Goal: Transaction & Acquisition: Purchase product/service

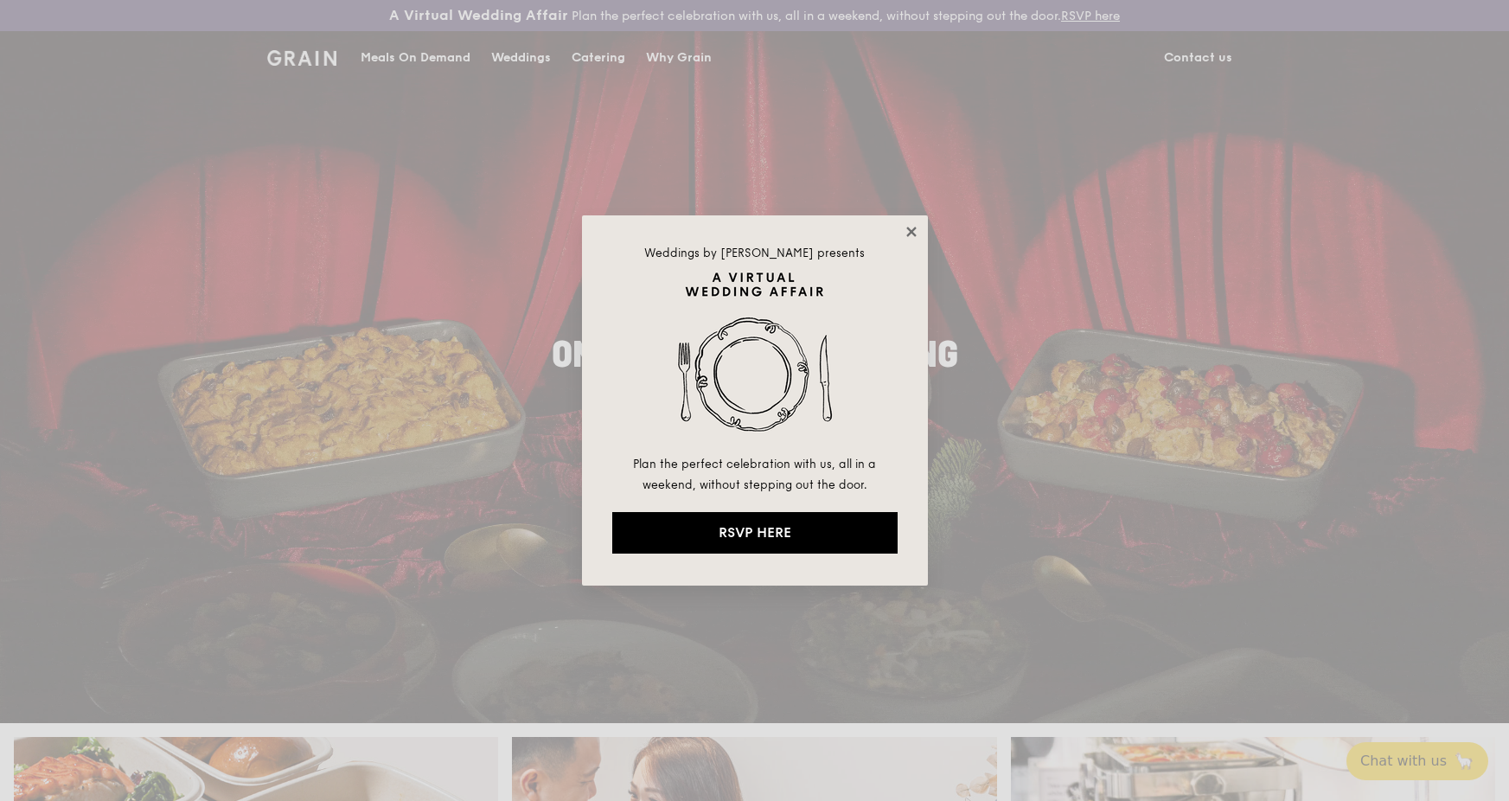
click at [909, 231] on icon at bounding box center [911, 232] width 10 height 10
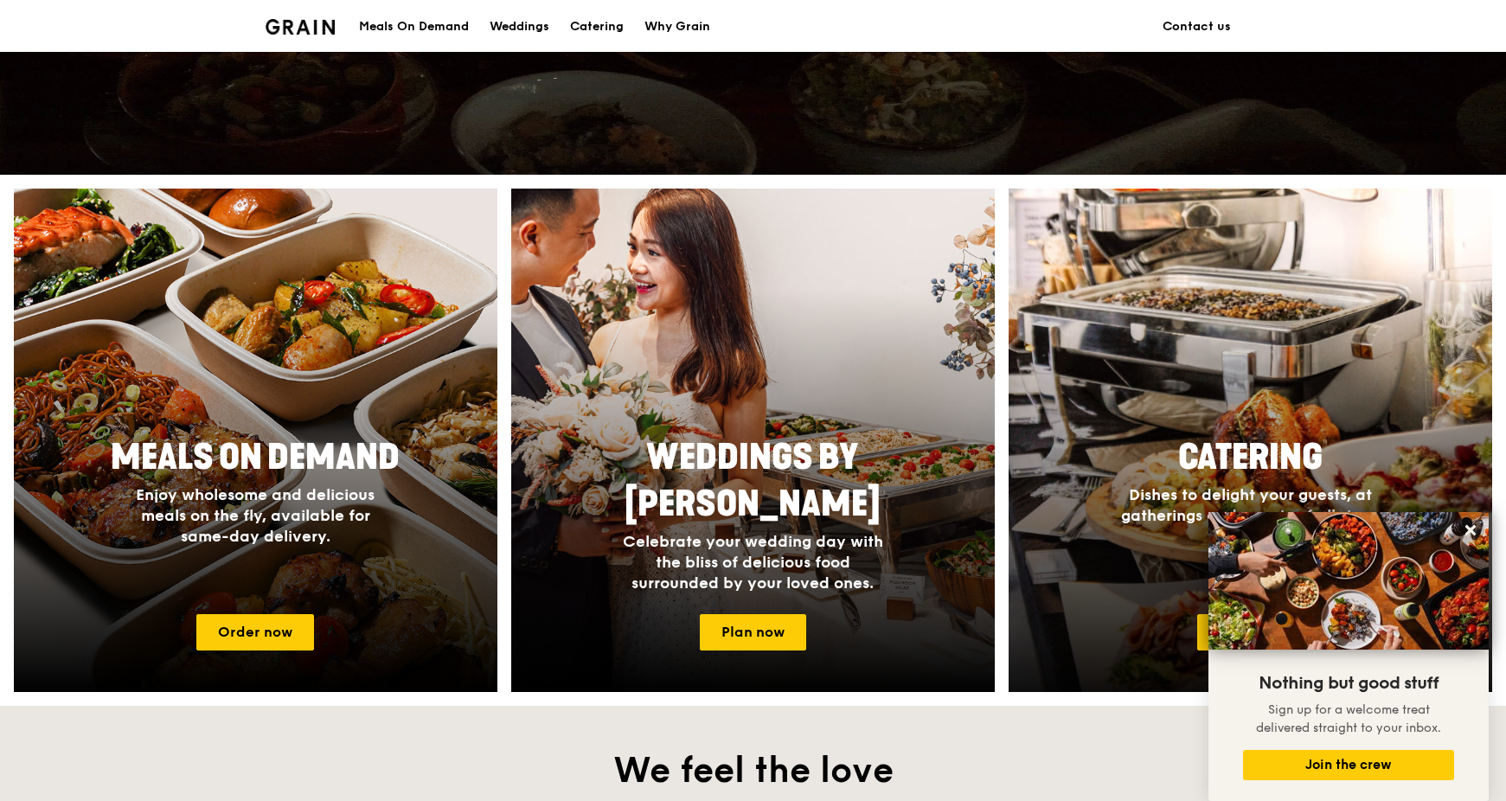
scroll to position [808, 0]
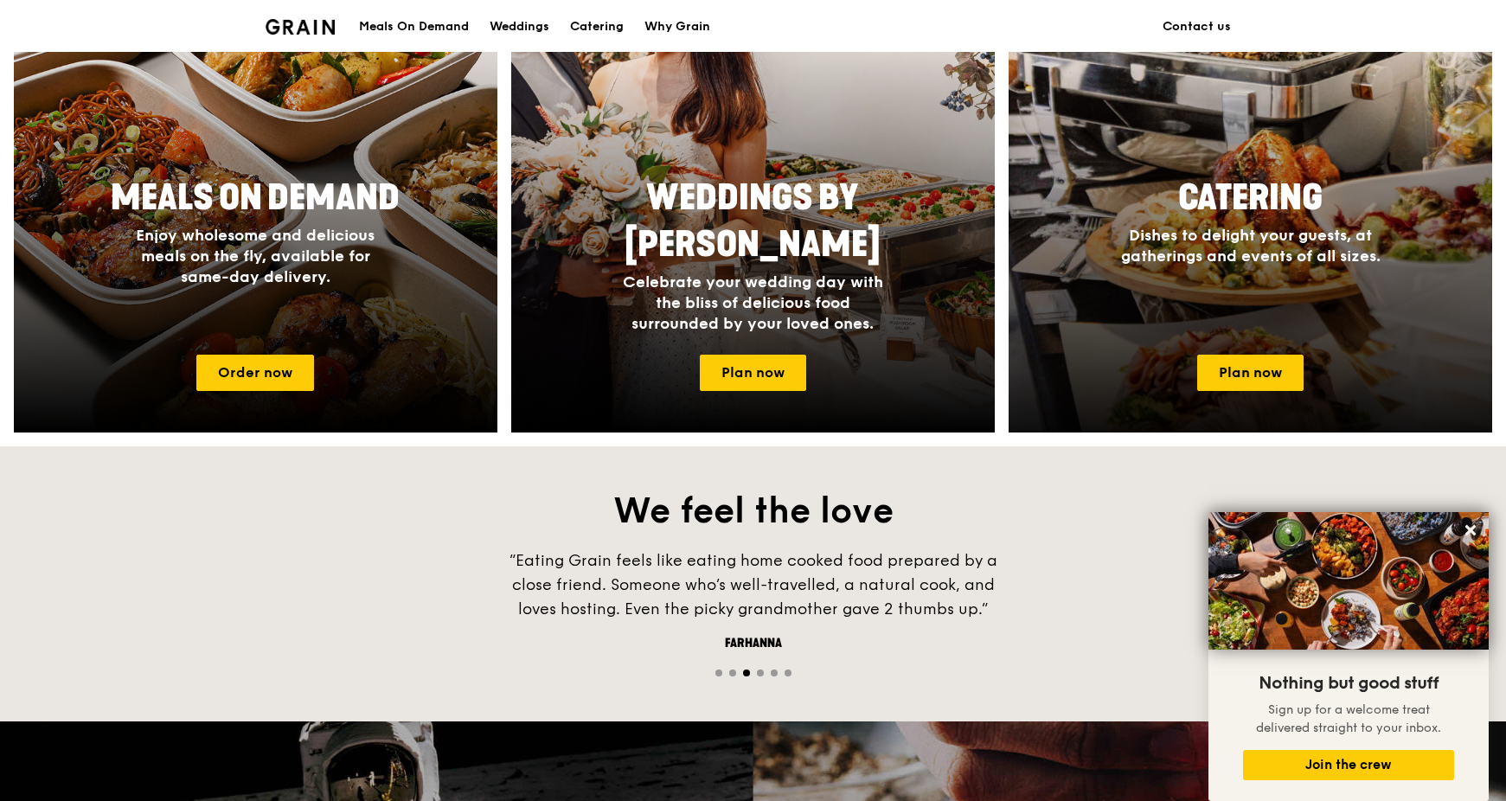
click at [1251, 394] on div at bounding box center [1250, 180] width 532 height 553
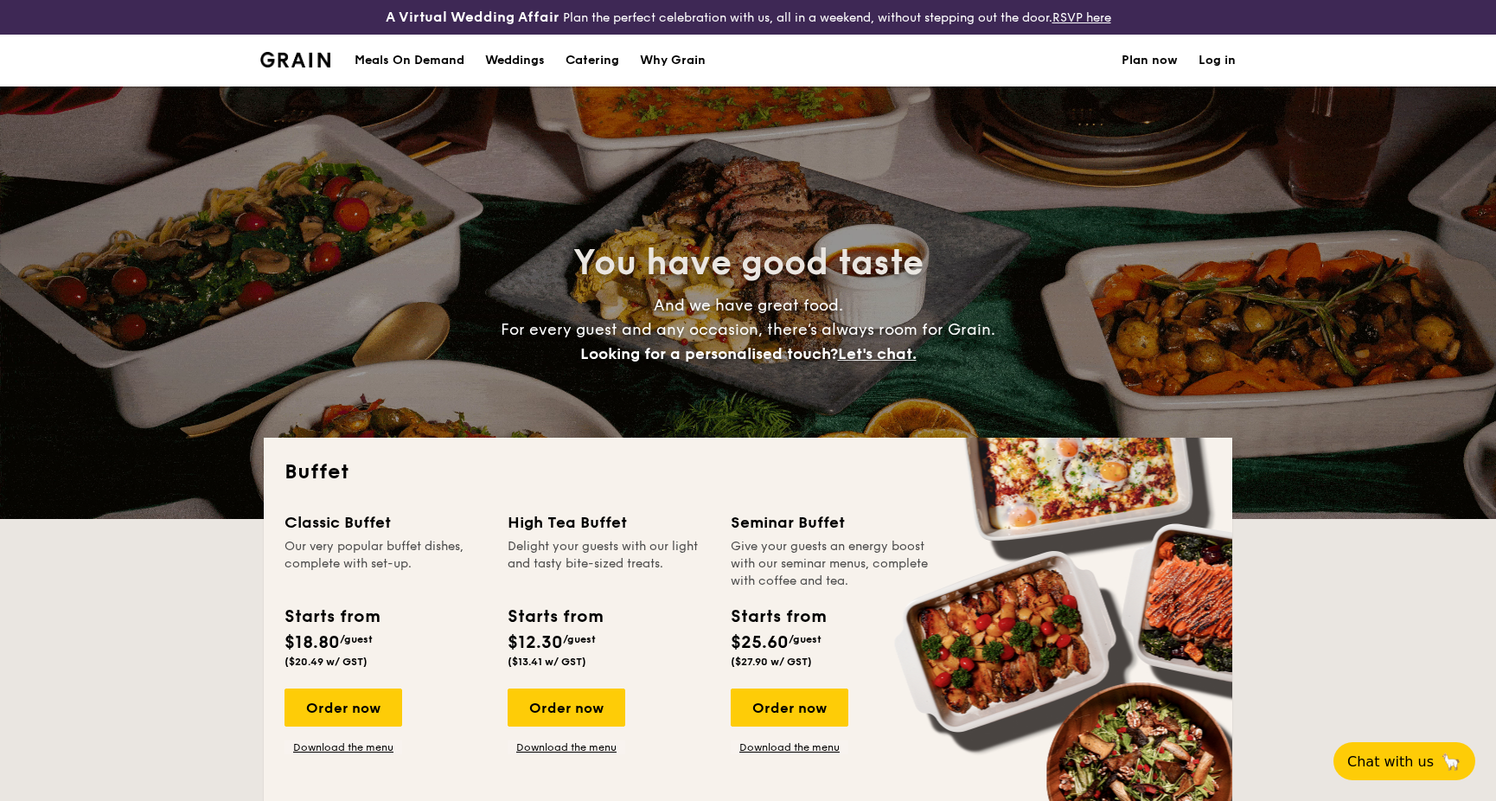
select select
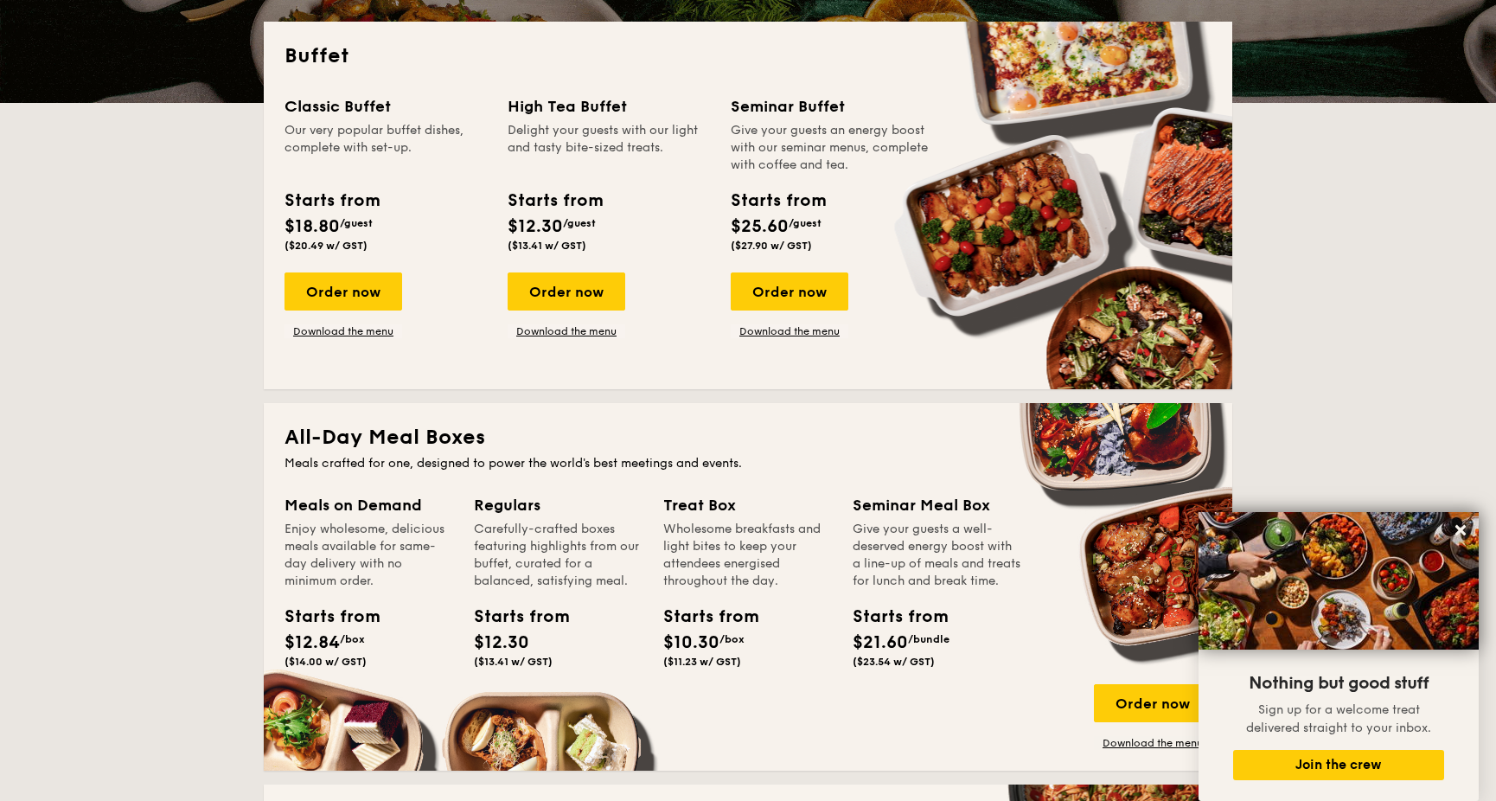
scroll to position [173, 0]
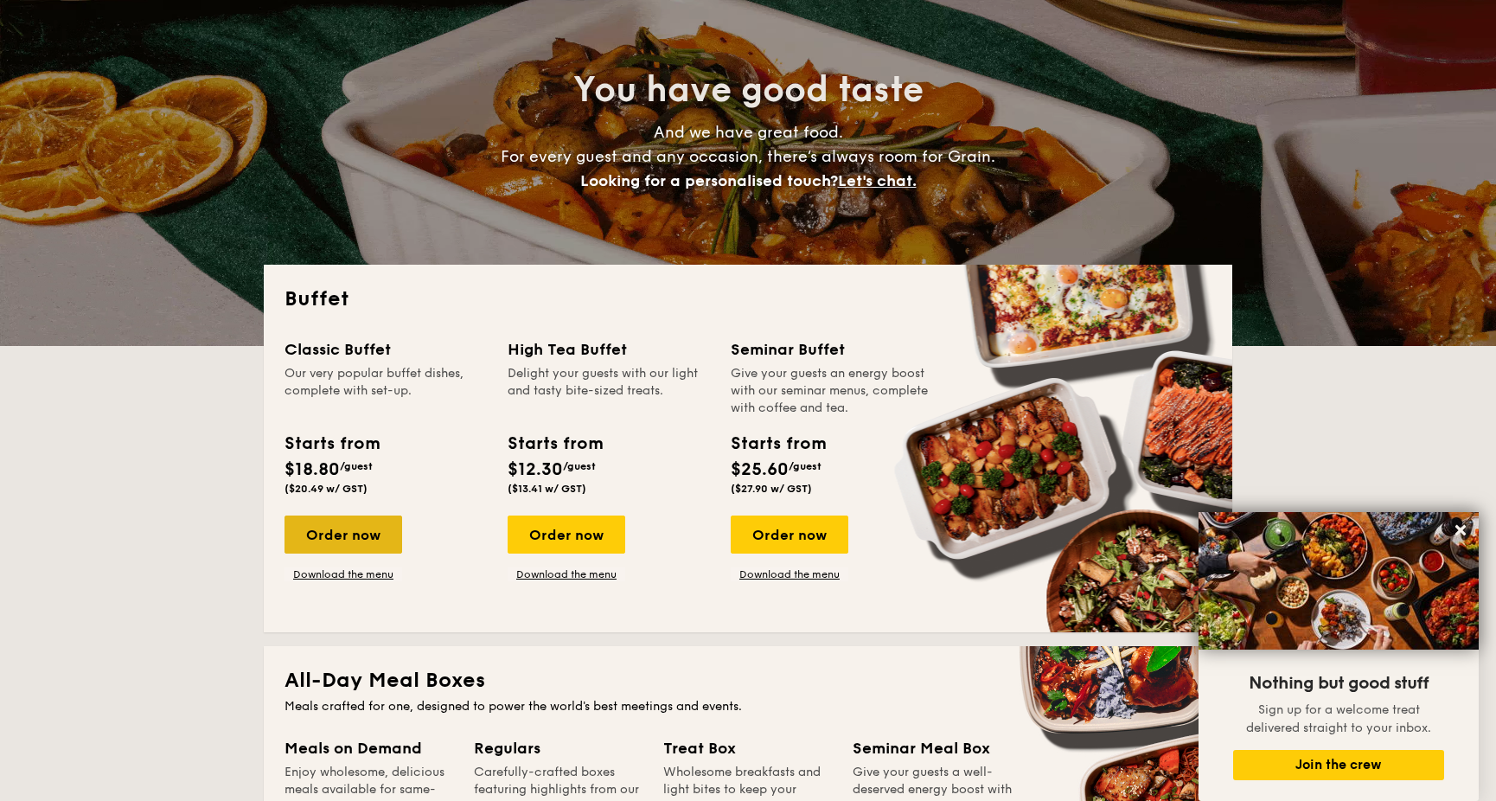
click at [351, 532] on div "Order now" at bounding box center [344, 534] width 118 height 38
